Goal: Task Accomplishment & Management: Use online tool/utility

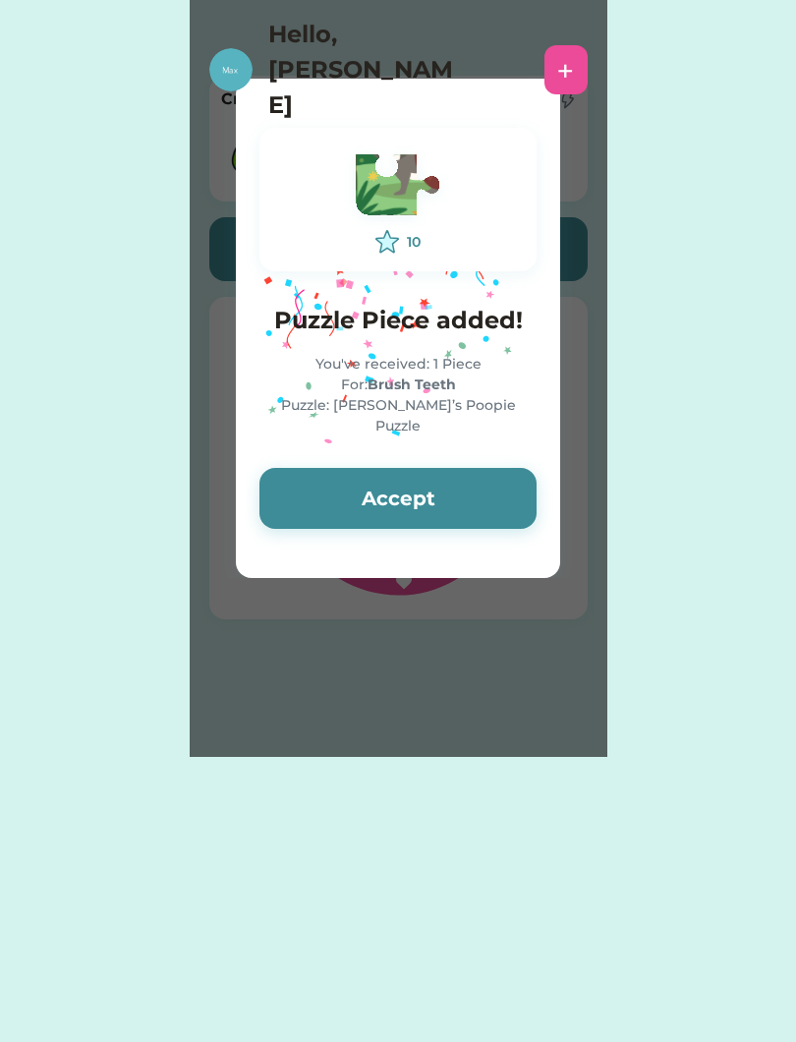
click at [304, 468] on button "Accept" at bounding box center [397, 498] width 277 height 61
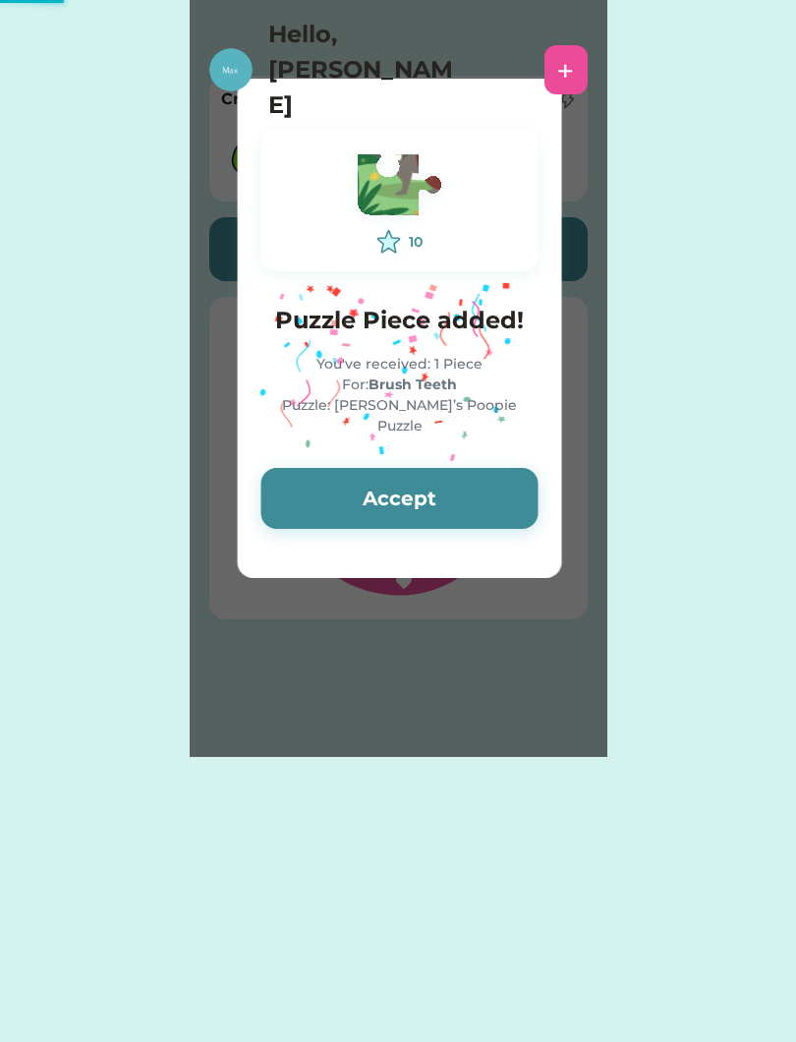
click at [311, 482] on button "Accept" at bounding box center [399, 498] width 277 height 61
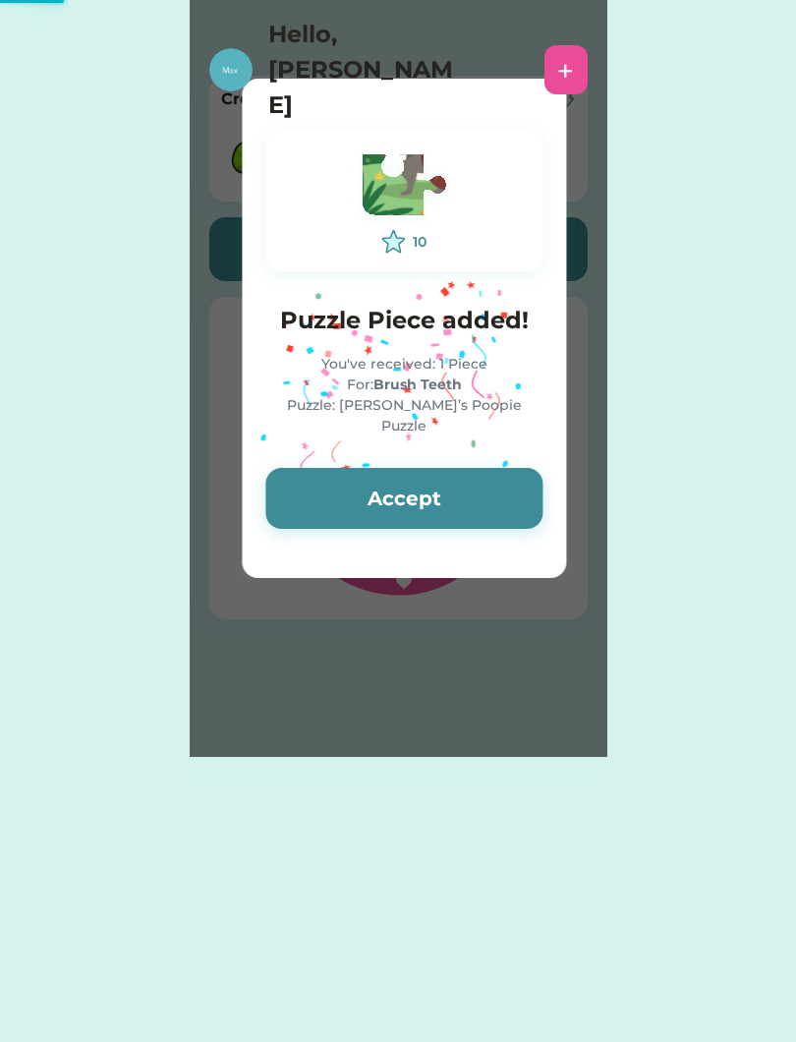
click at [319, 484] on button "Accept" at bounding box center [403, 498] width 277 height 61
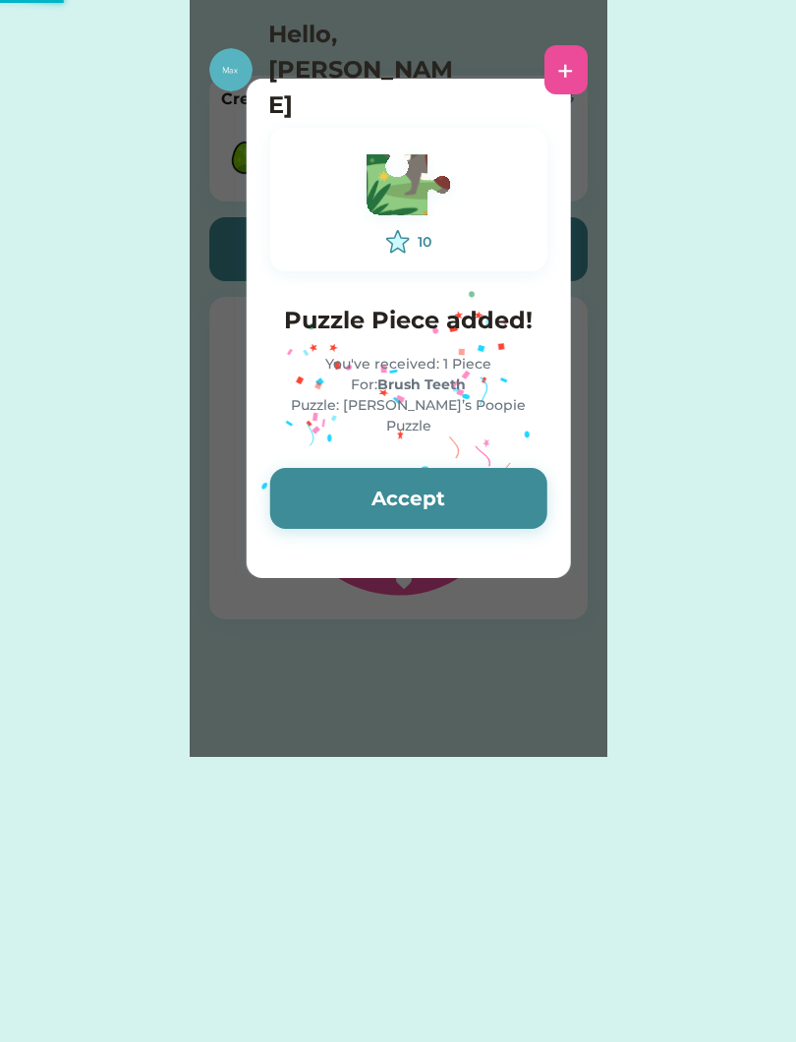
click at [324, 485] on button "Accept" at bounding box center [408, 498] width 277 height 61
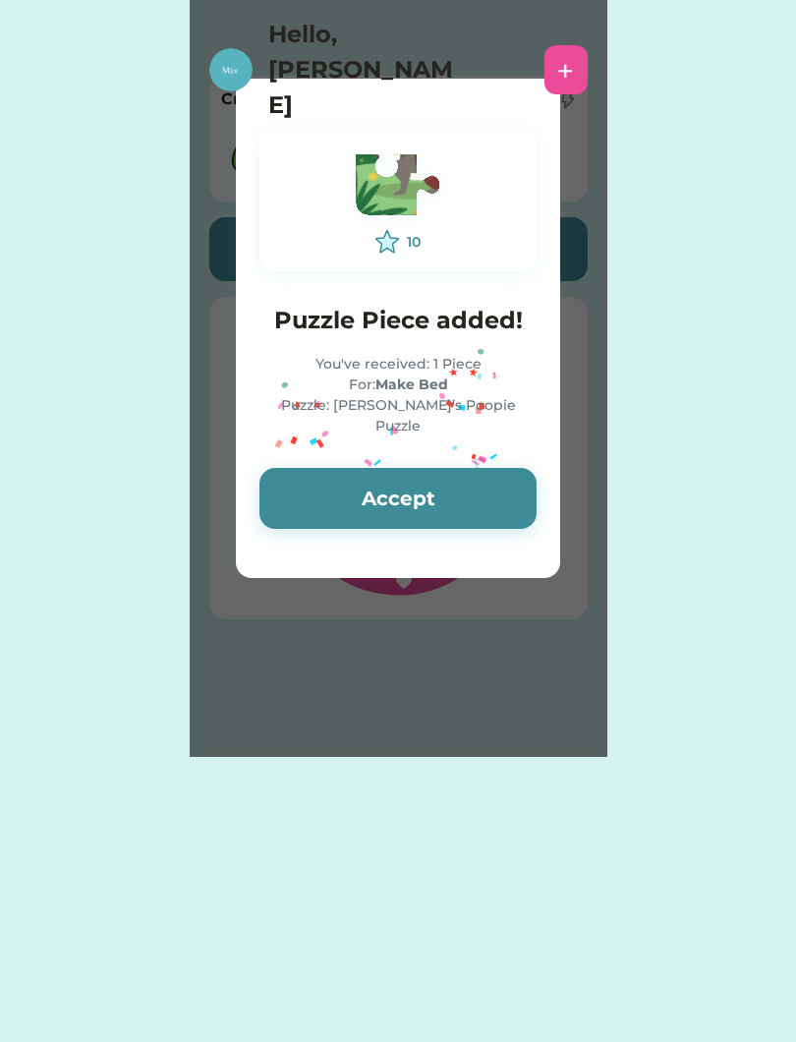
click at [335, 478] on button "Accept" at bounding box center [397, 498] width 277 height 61
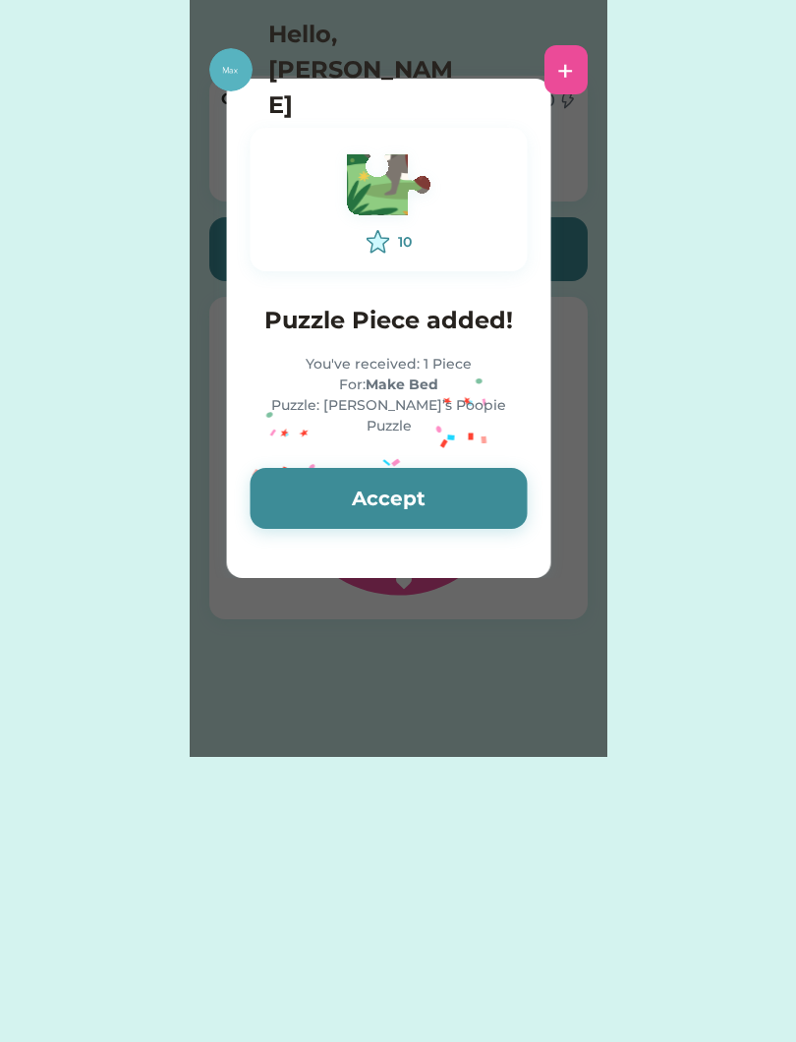
click at [340, 468] on button "Accept" at bounding box center [389, 498] width 277 height 61
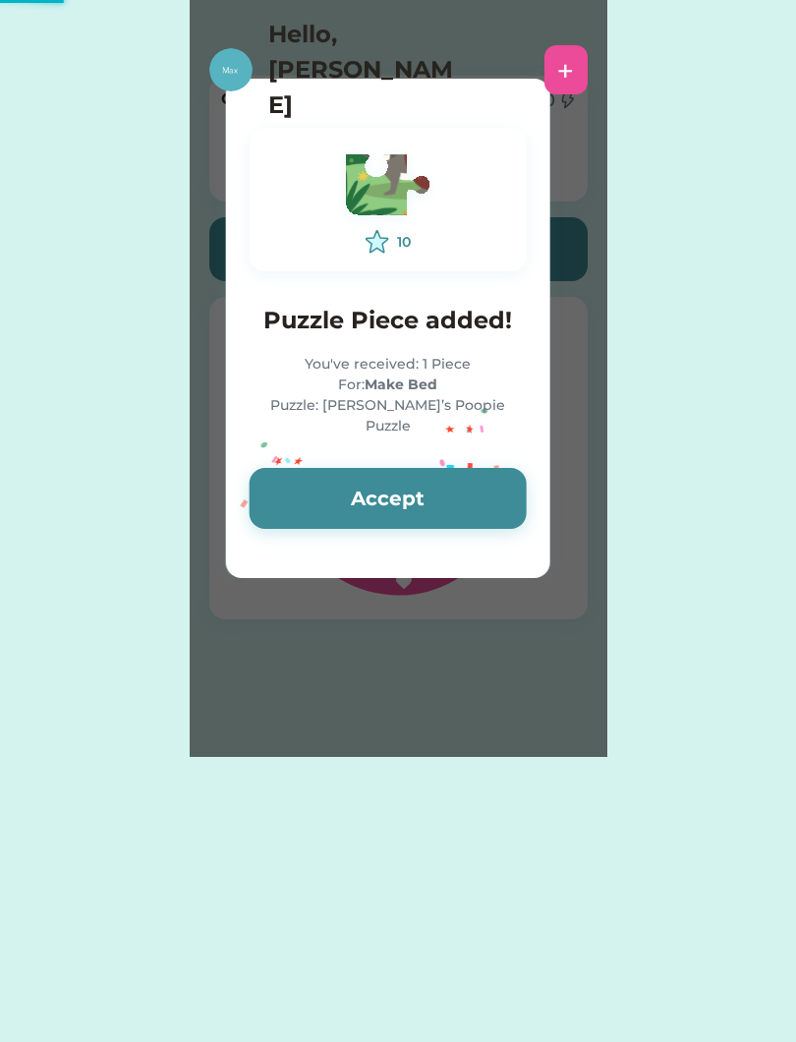
click at [339, 468] on button "Accept" at bounding box center [388, 498] width 277 height 61
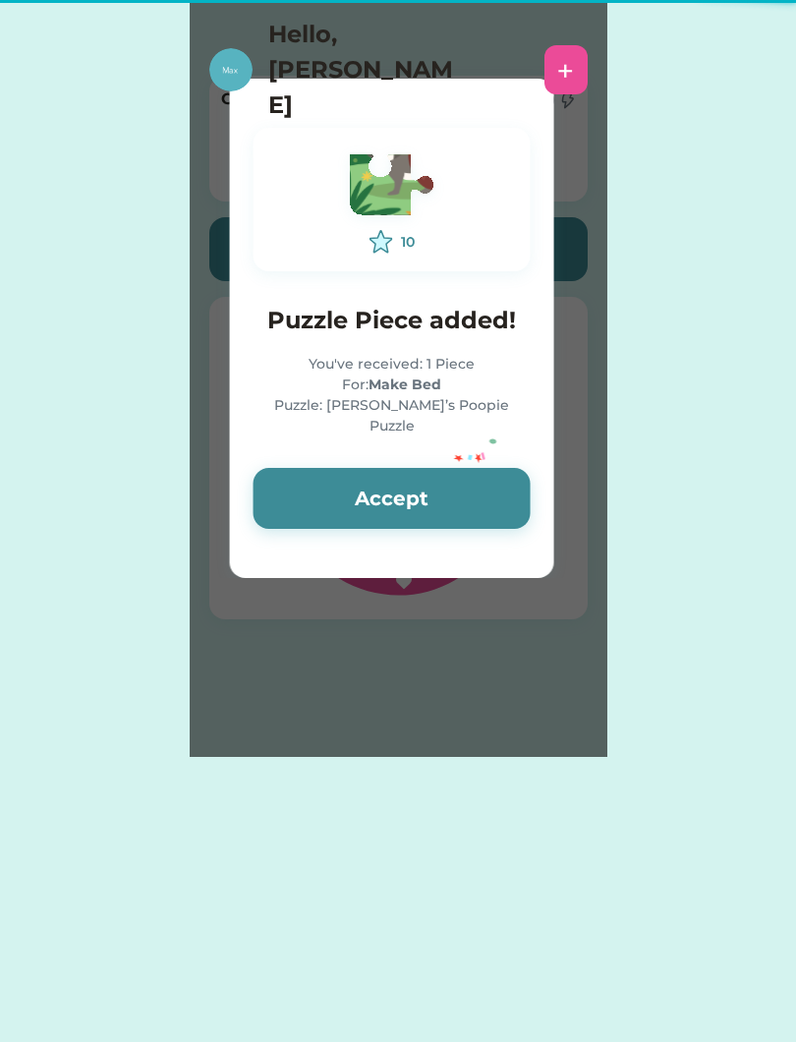
click at [332, 471] on button "Accept" at bounding box center [392, 498] width 277 height 61
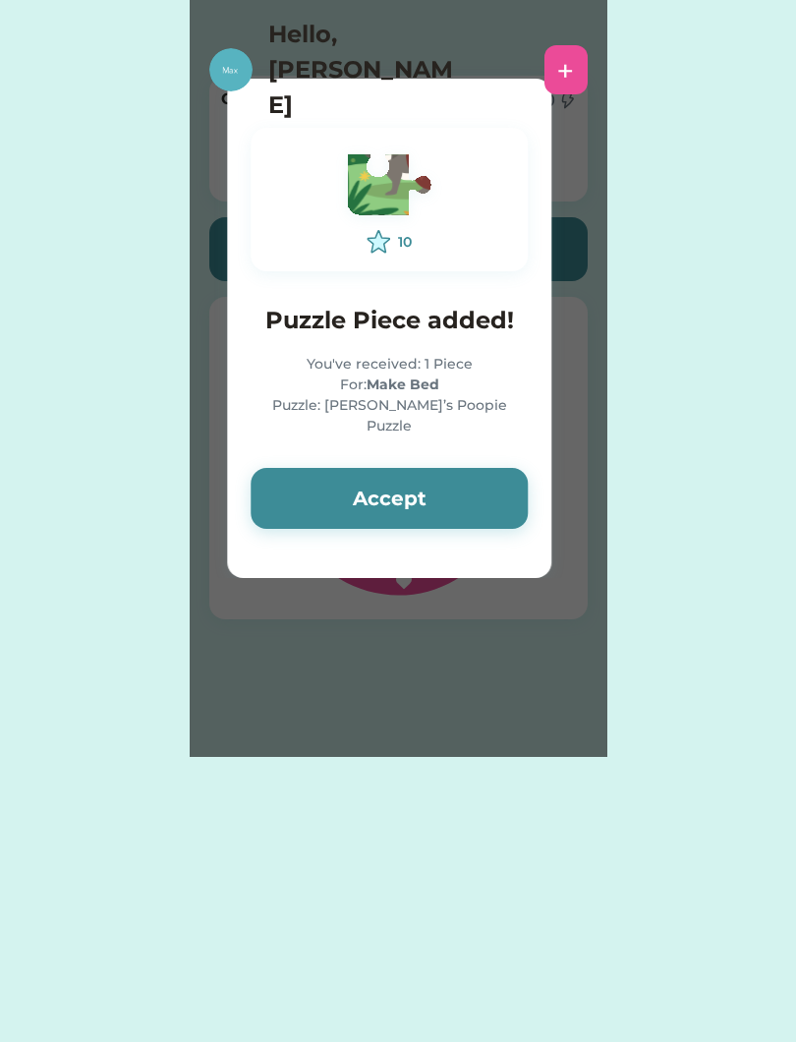
click at [325, 470] on button "Accept" at bounding box center [389, 498] width 277 height 61
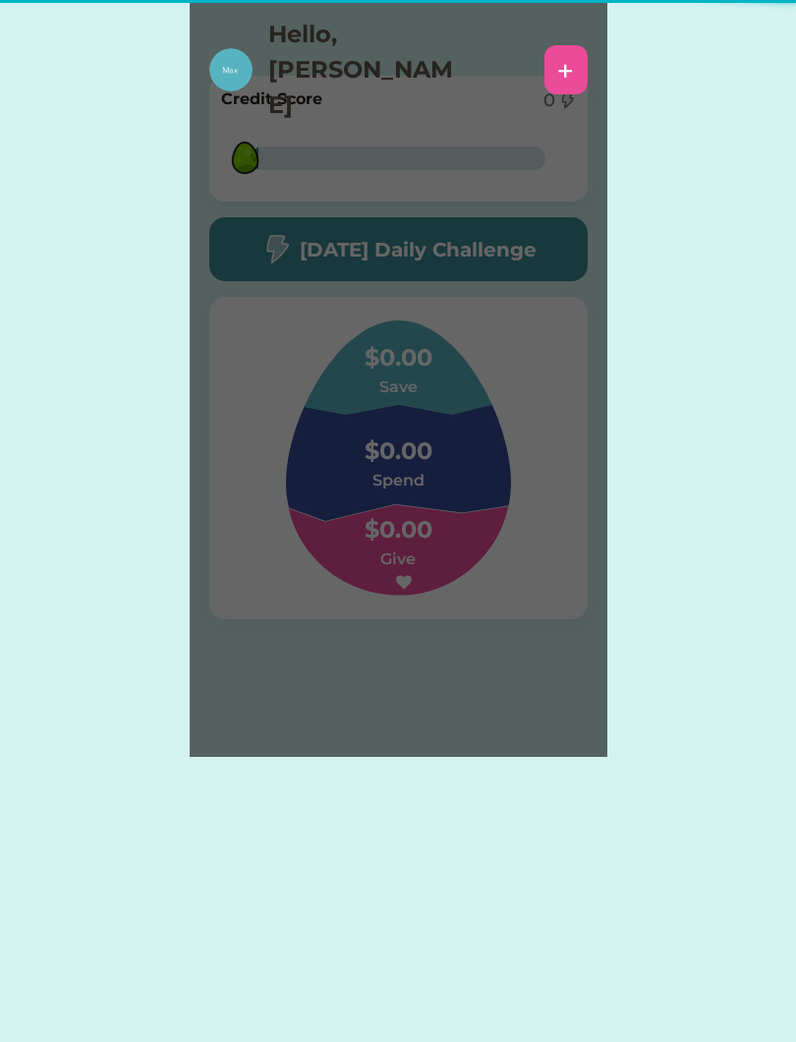
click at [326, 474] on h6 "Spend" at bounding box center [398, 481] width 197 height 24
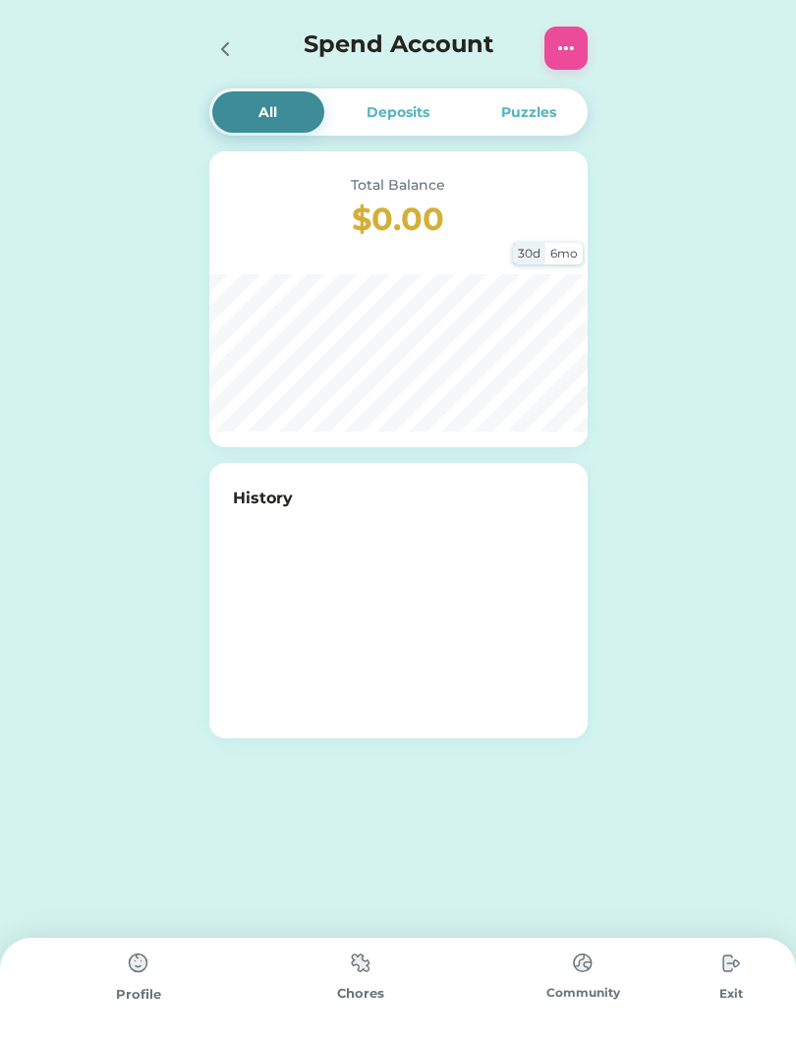
click at [390, 976] on div "Chores" at bounding box center [361, 990] width 222 height 104
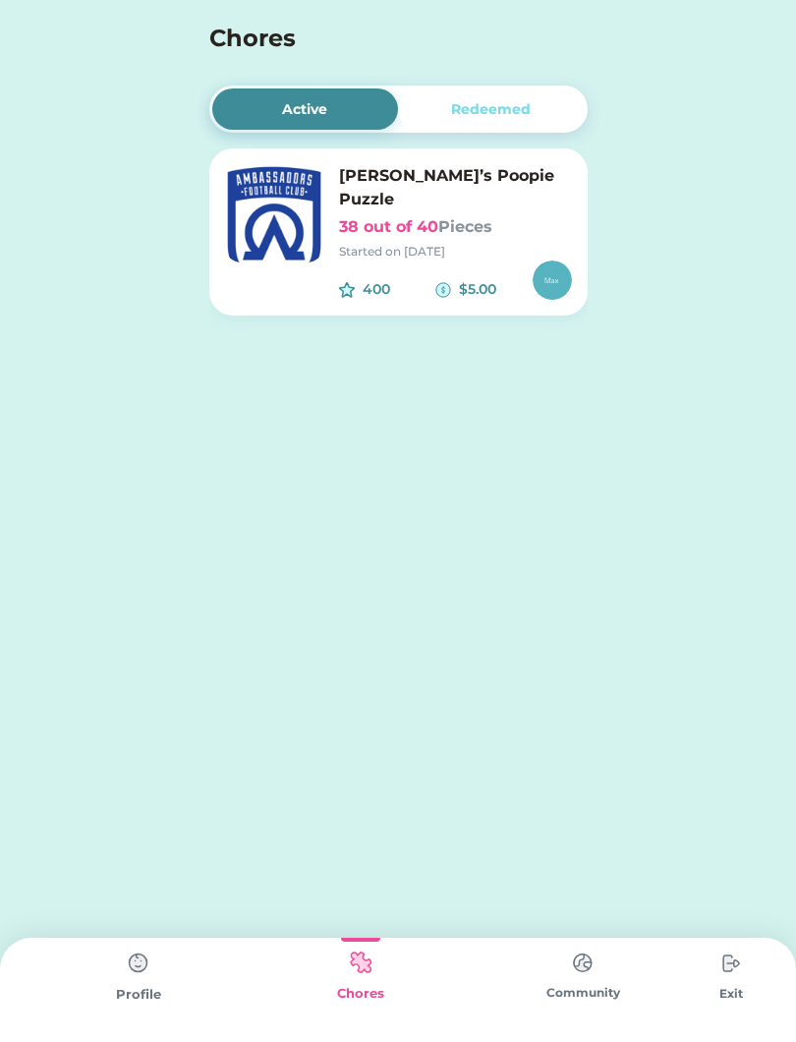
click at [483, 243] on div "Started on [DATE]" at bounding box center [455, 252] width 233 height 18
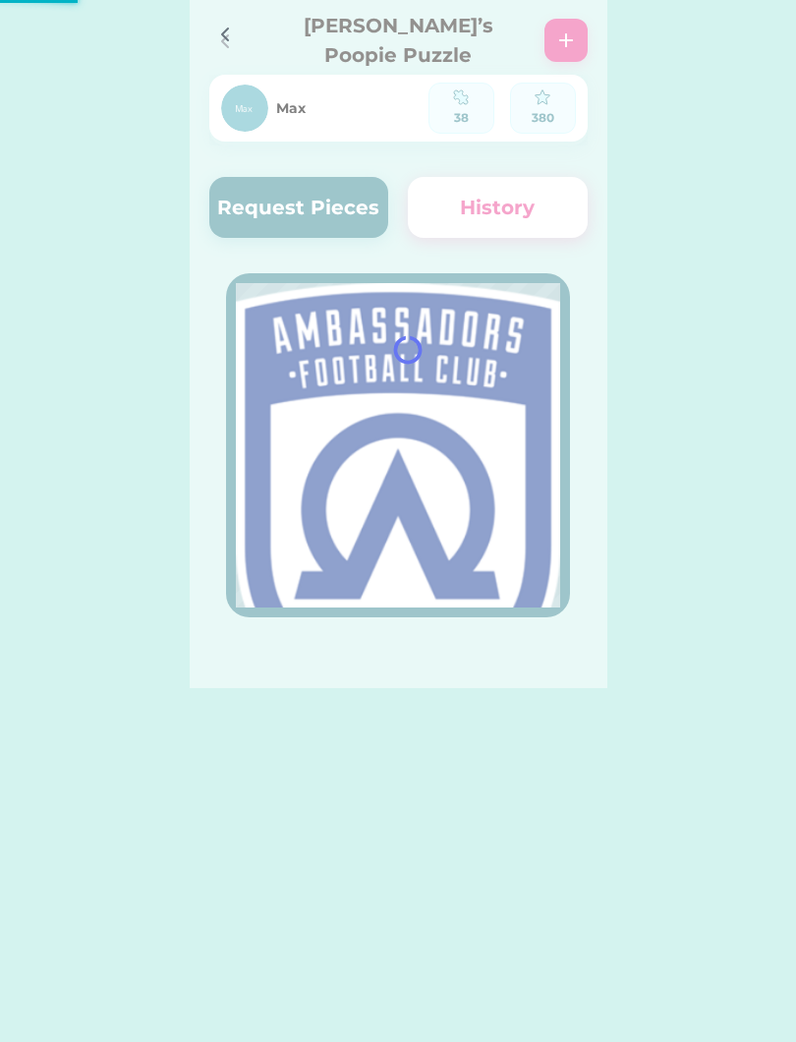
click at [289, 212] on div at bounding box center [399, 344] width 418 height 688
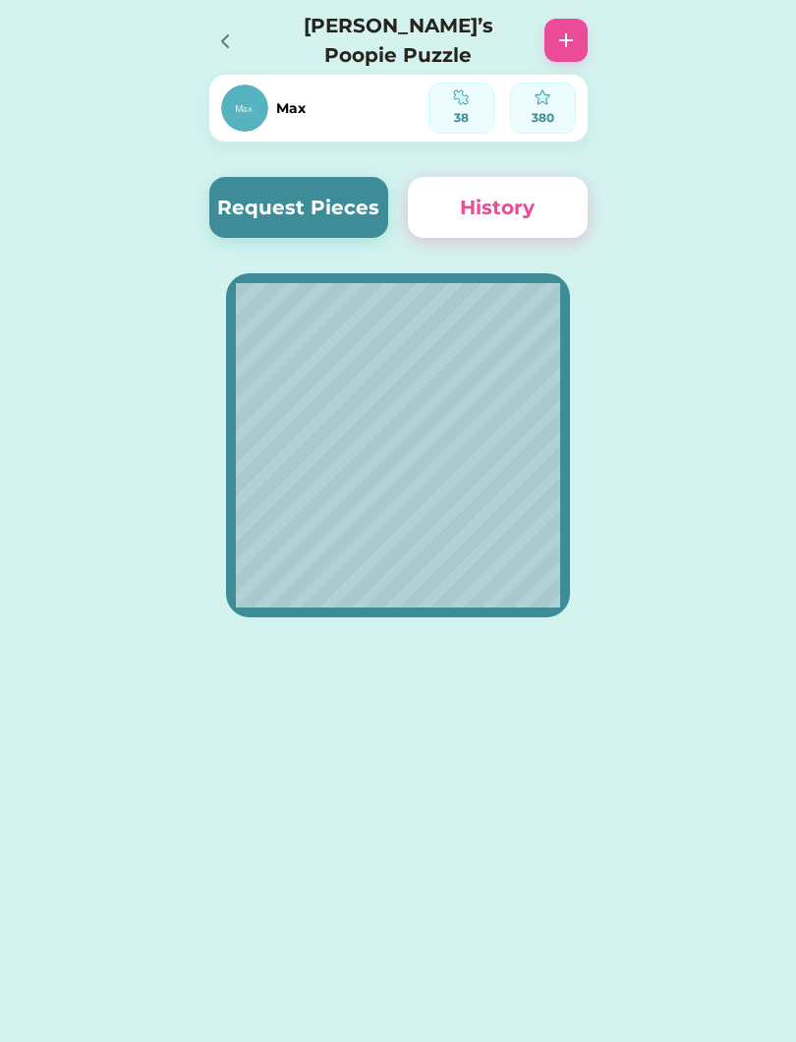
click at [304, 199] on button "Request Pieces" at bounding box center [299, 207] width 180 height 61
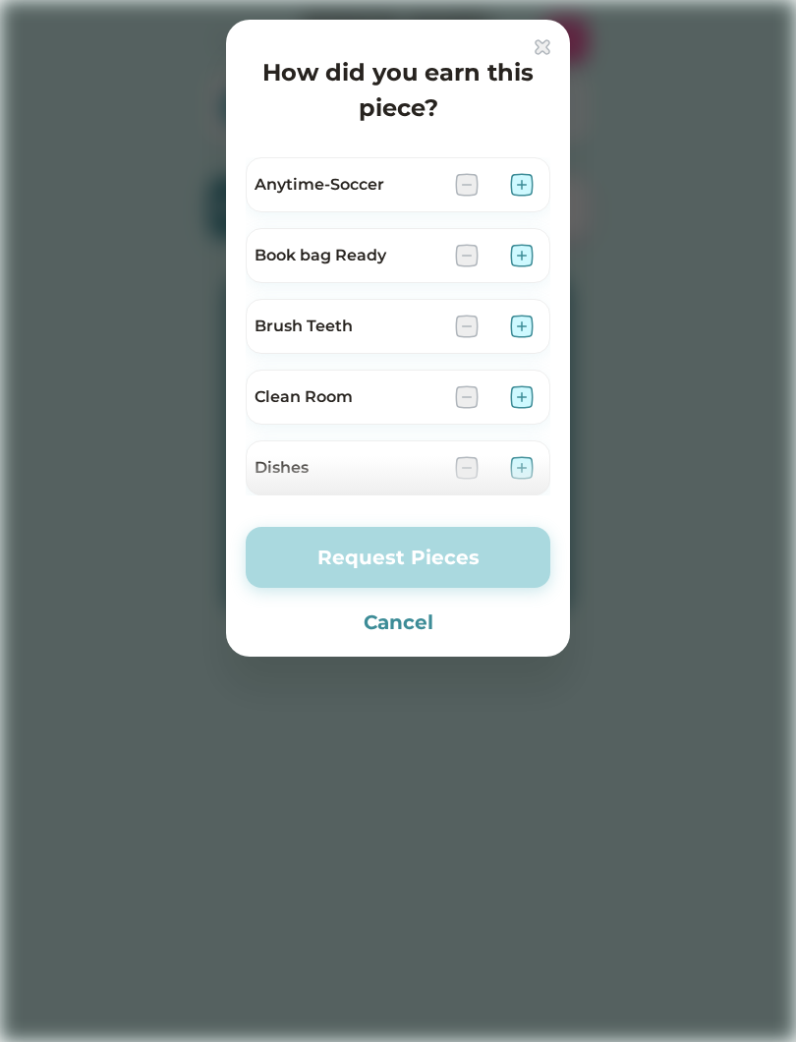
click at [549, 346] on div "Brush Teeth" at bounding box center [398, 334] width 305 height 71
click at [533, 326] on img at bounding box center [522, 326] width 24 height 24
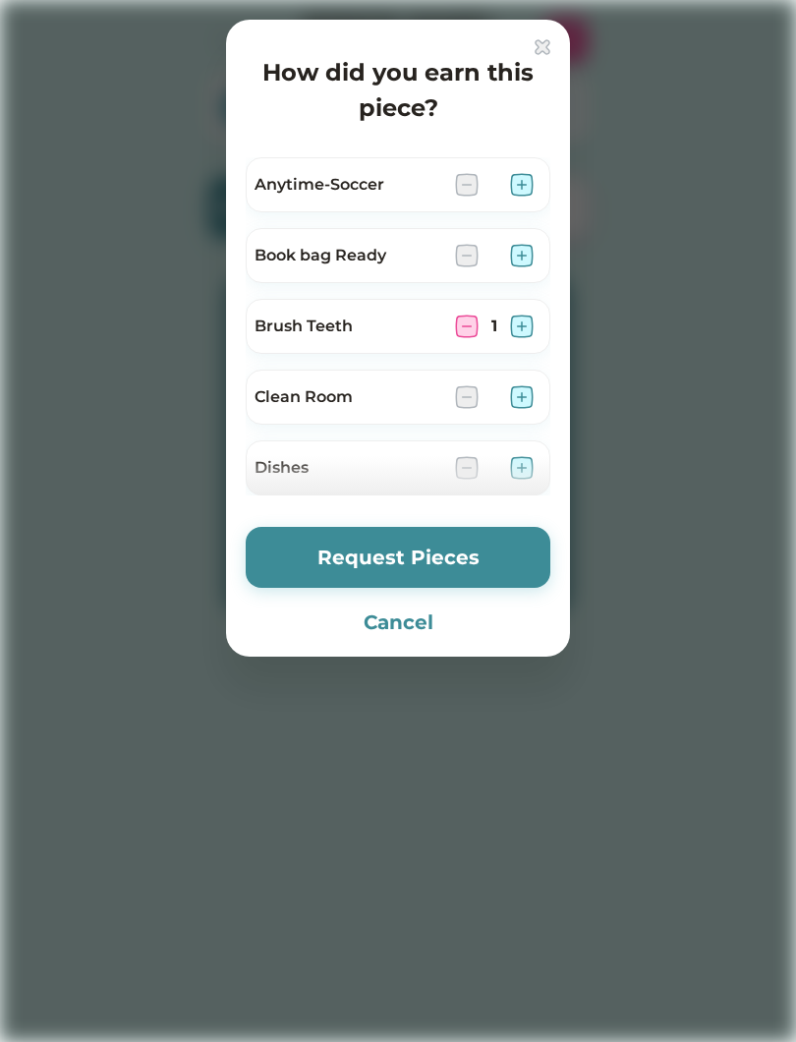
click at [529, 319] on img at bounding box center [522, 326] width 24 height 24
click at [461, 553] on button "Request Pieces" at bounding box center [398, 557] width 305 height 61
